Goal: Task Accomplishment & Management: Complete application form

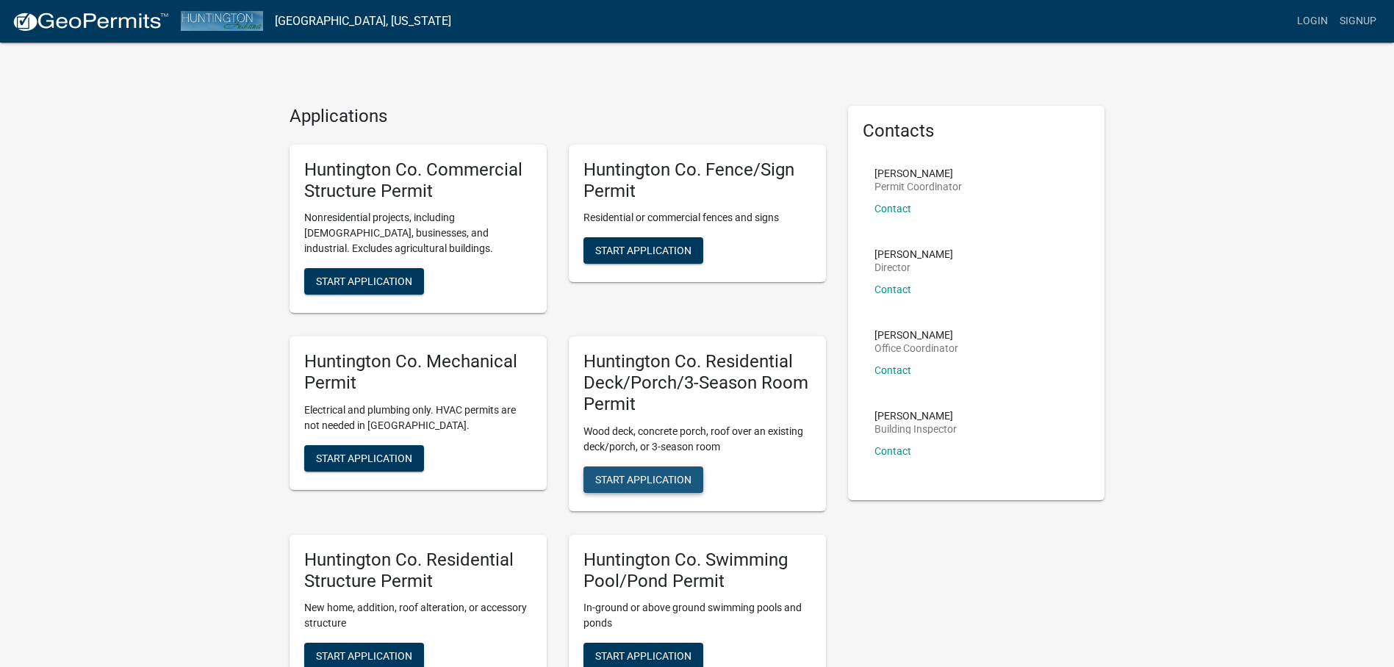
click at [651, 485] on span "Start Application" at bounding box center [643, 479] width 96 height 12
click at [350, 276] on span "Start Application" at bounding box center [364, 282] width 96 height 12
